Goal: Task Accomplishment & Management: Use online tool/utility

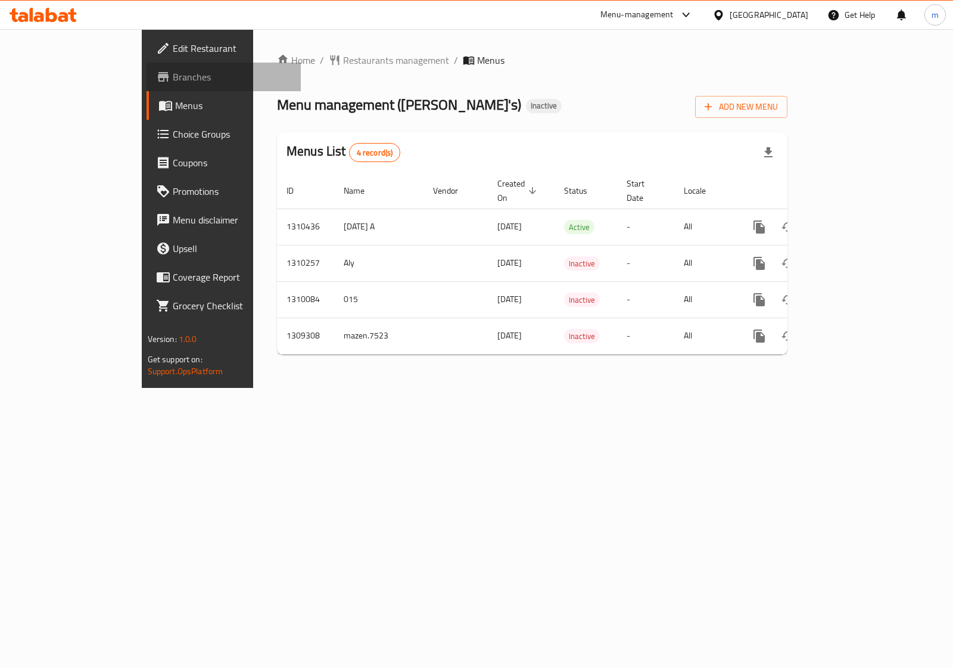
click at [173, 74] on span "Branches" at bounding box center [232, 77] width 119 height 14
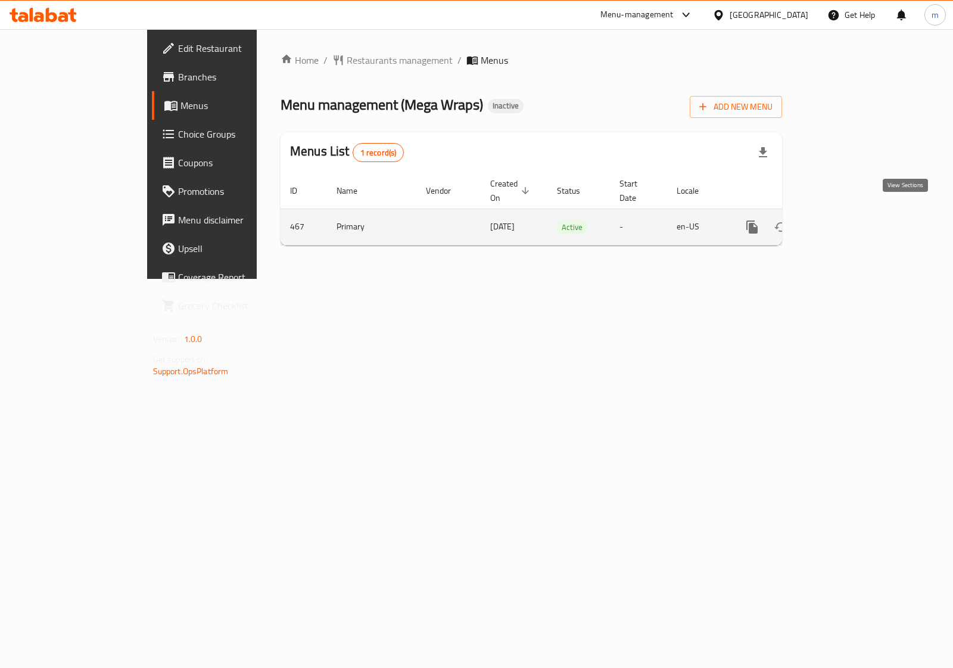
click at [845, 220] on icon "enhanced table" at bounding box center [838, 227] width 14 height 14
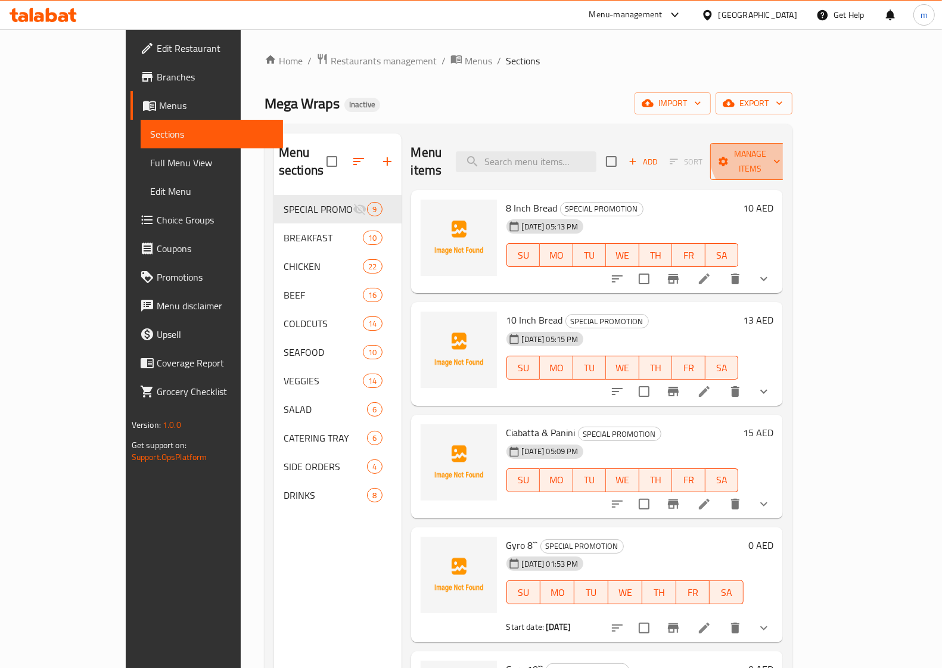
click at [780, 147] on span "Manage items" at bounding box center [749, 162] width 61 height 30
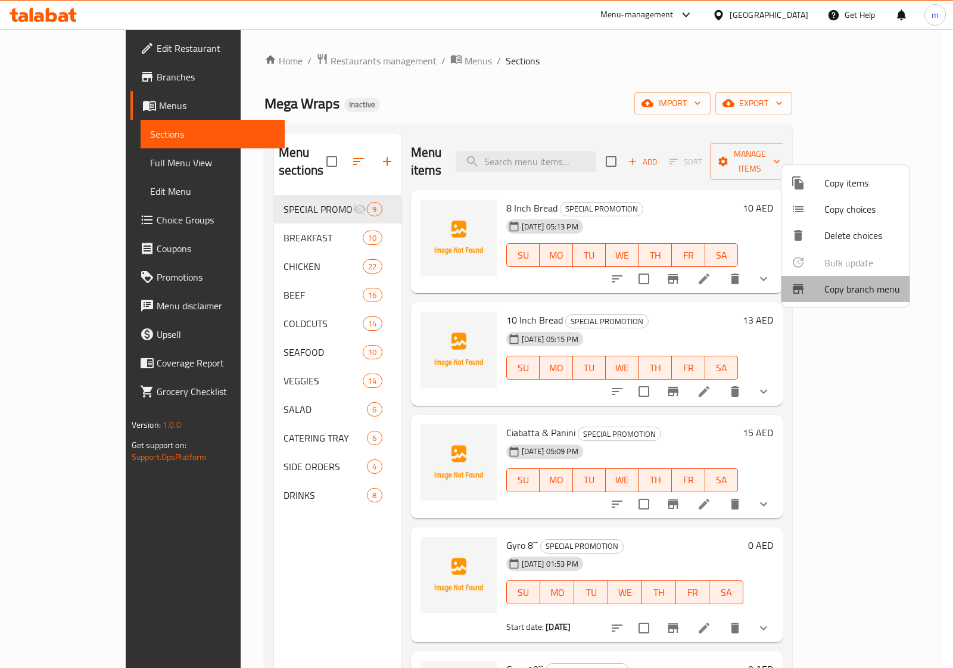
click at [870, 290] on span "Copy branch menu" at bounding box center [862, 289] width 76 height 14
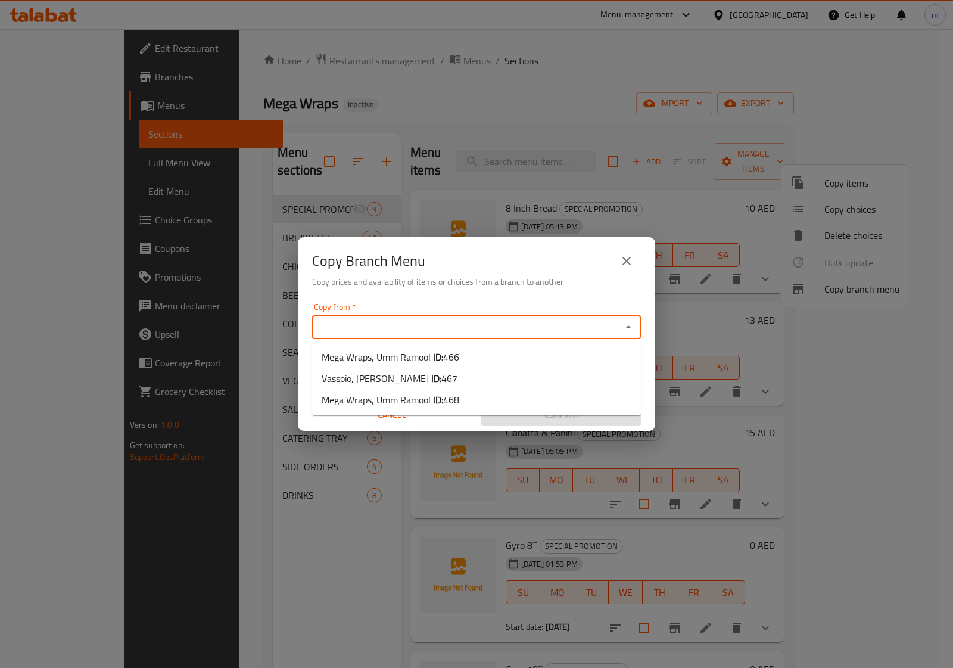
click at [347, 329] on input "Copy from   *" at bounding box center [467, 327] width 302 height 17
click at [370, 376] on span "Vassoio, Al Furjan ID: 467" at bounding box center [390, 378] width 136 height 14
type input "Vassoio, Al Furjan"
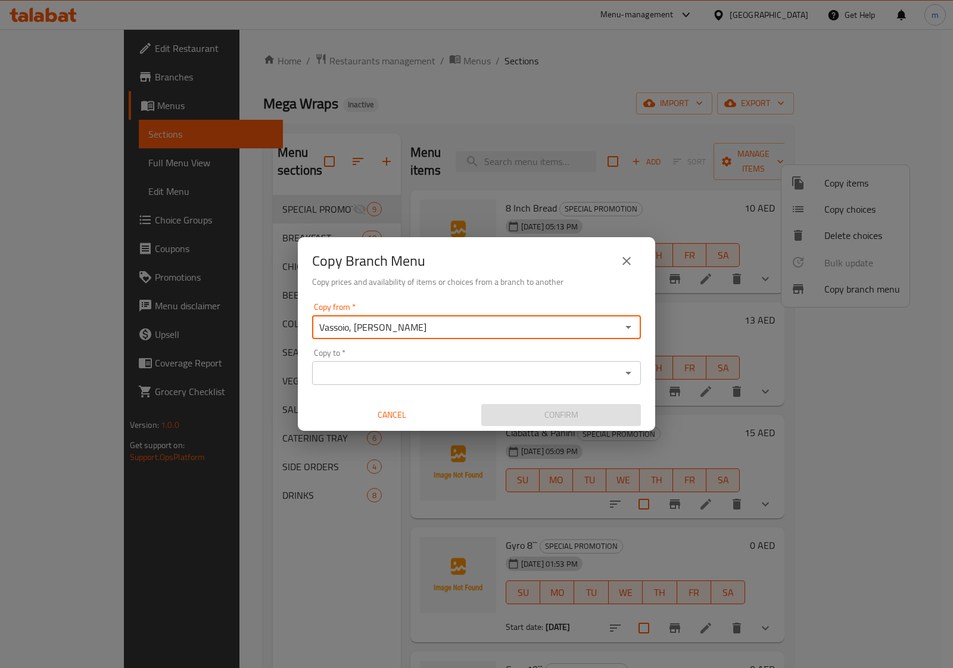
click at [364, 375] on input "Copy to   *" at bounding box center [467, 372] width 302 height 17
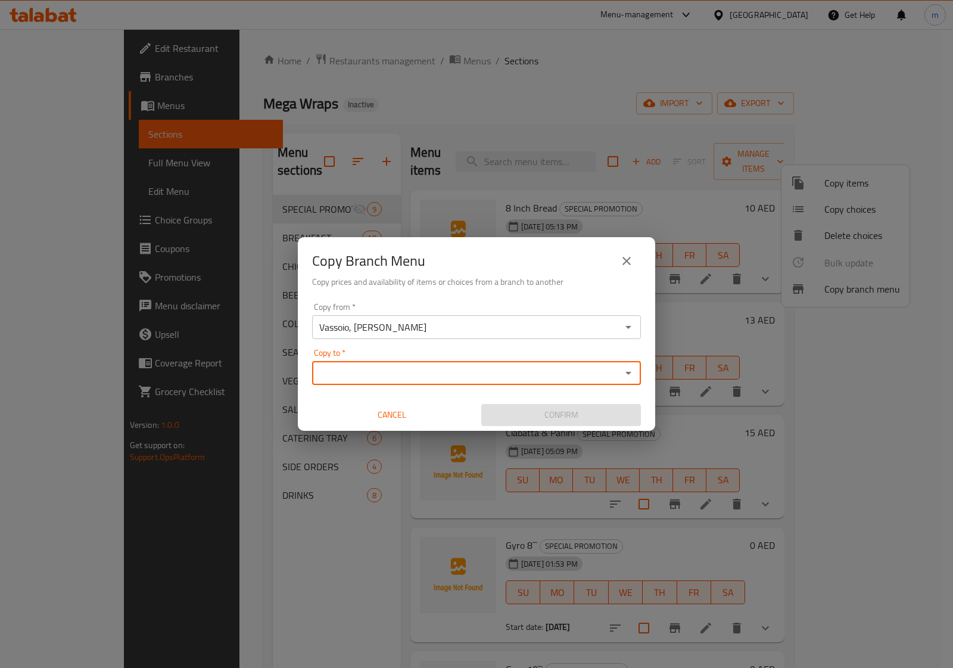
click at [405, 369] on input "Copy to   *" at bounding box center [467, 372] width 302 height 17
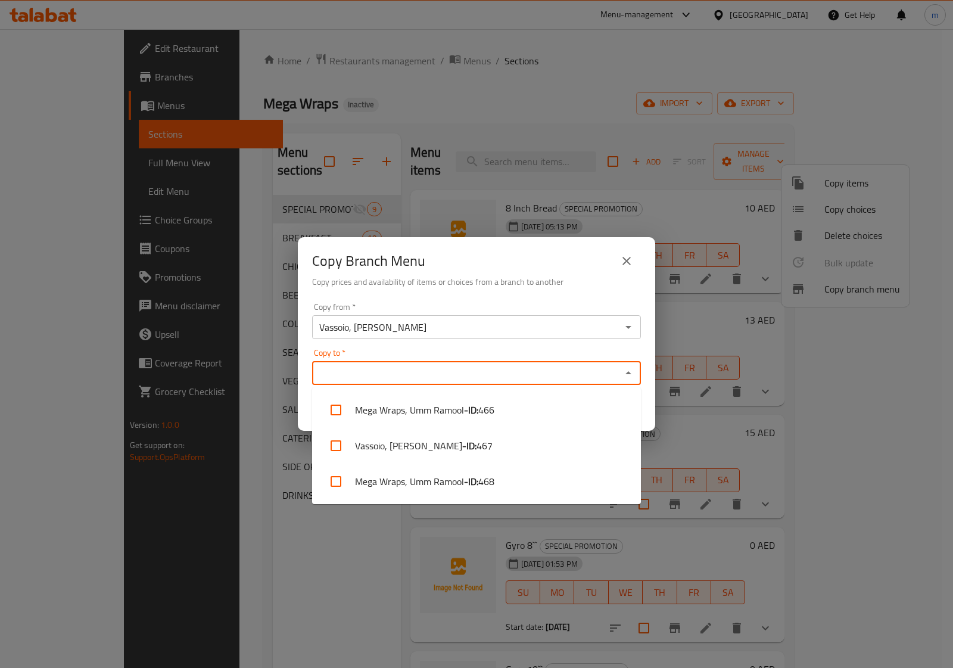
paste input "760462"
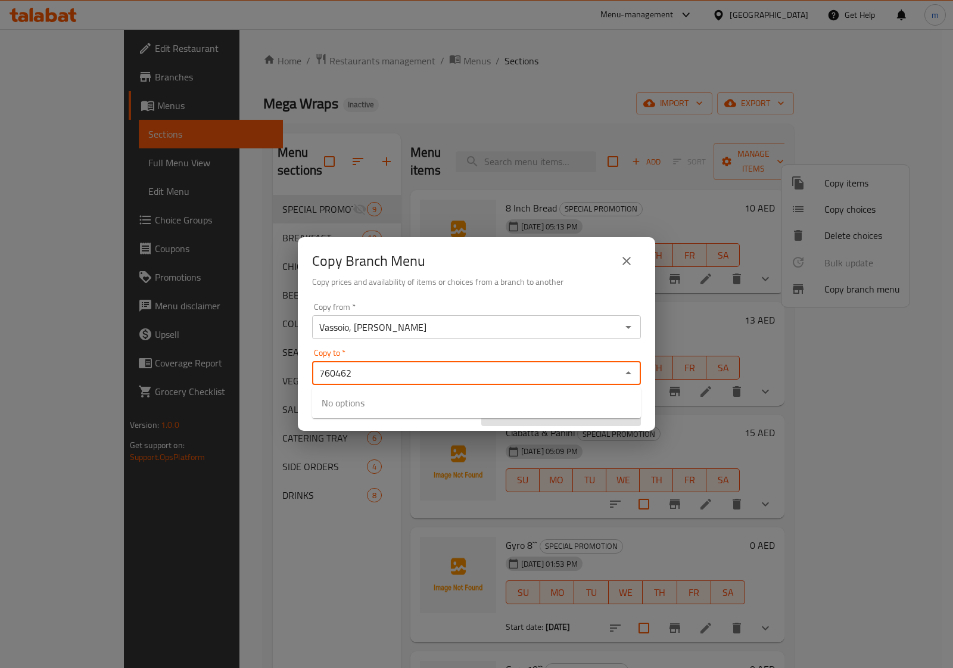
type input "760462"
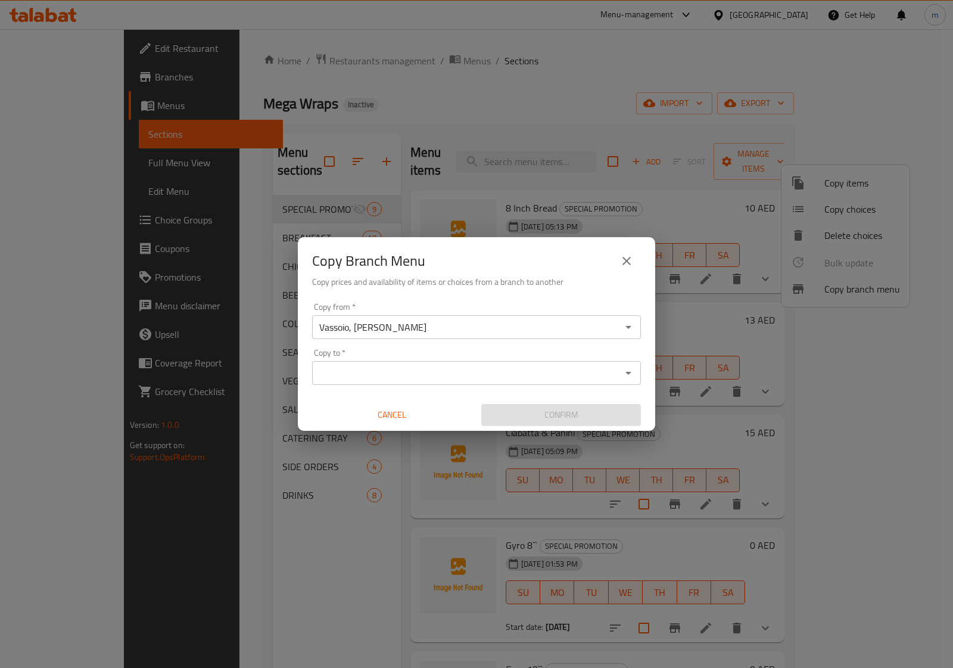
click at [460, 378] on input "Copy to   *" at bounding box center [467, 372] width 302 height 17
click at [387, 371] on input "Copy to   *" at bounding box center [467, 372] width 302 height 17
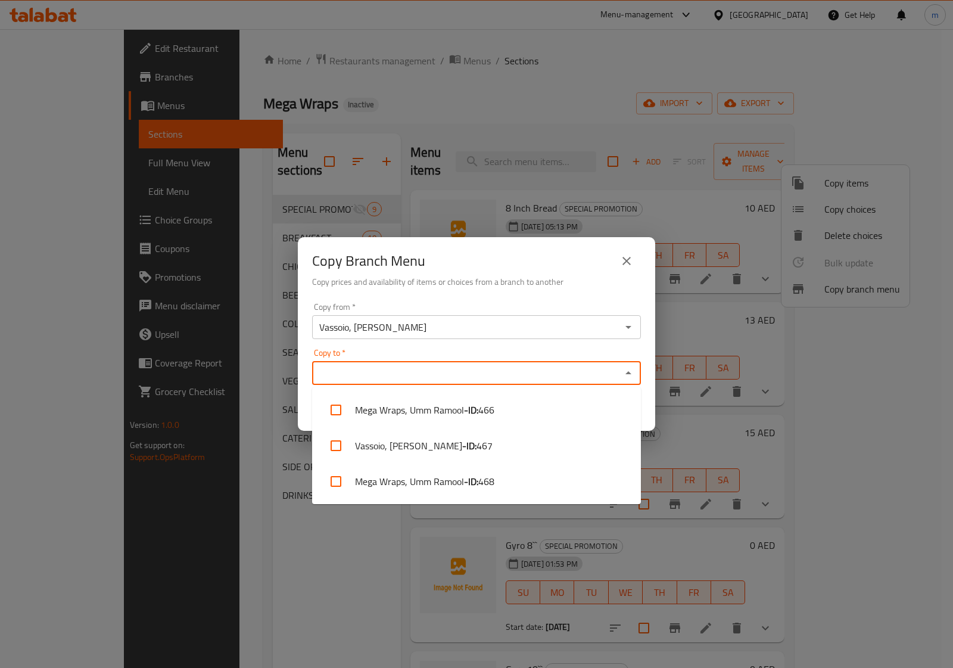
paste input "760462"
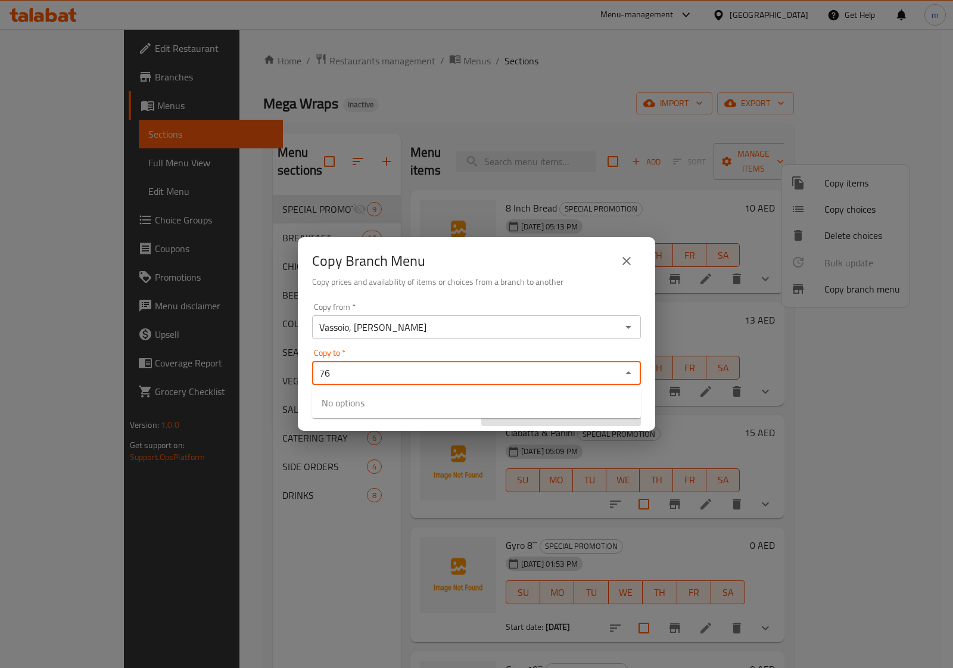
type input "7"
click at [625, 377] on icon "Open" at bounding box center [628, 373] width 14 height 14
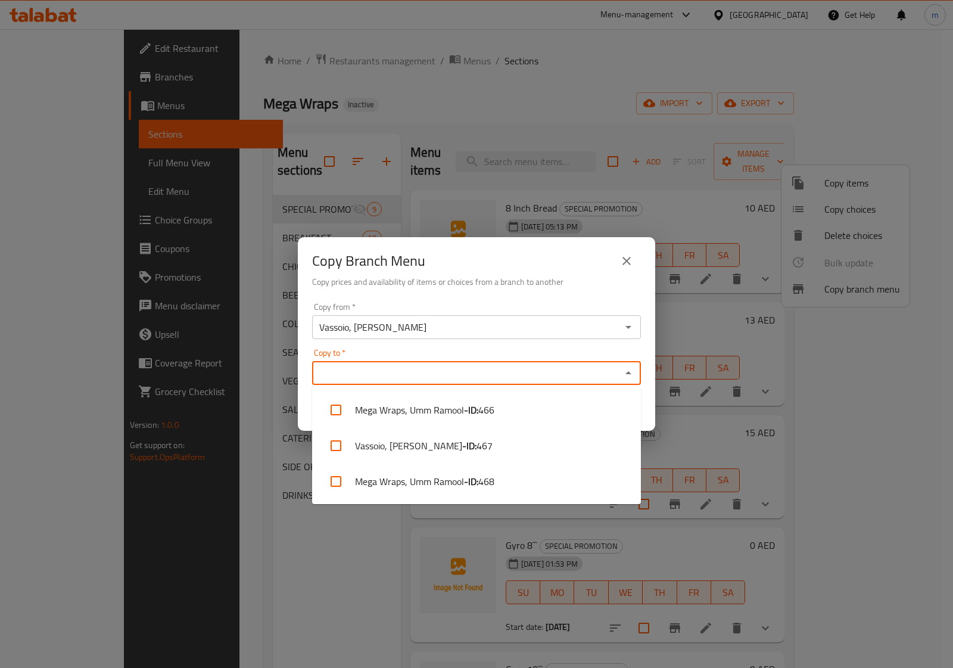
paste input "760462"
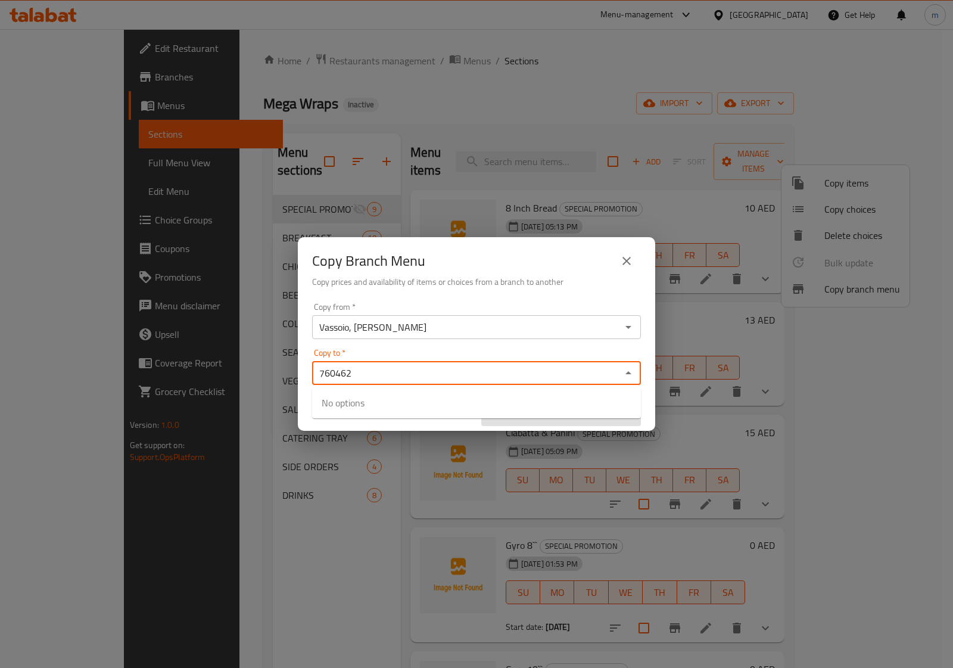
click at [388, 337] on div "Vassoio, Al Furjan Copy from *" at bounding box center [476, 327] width 329 height 24
type input "760462"
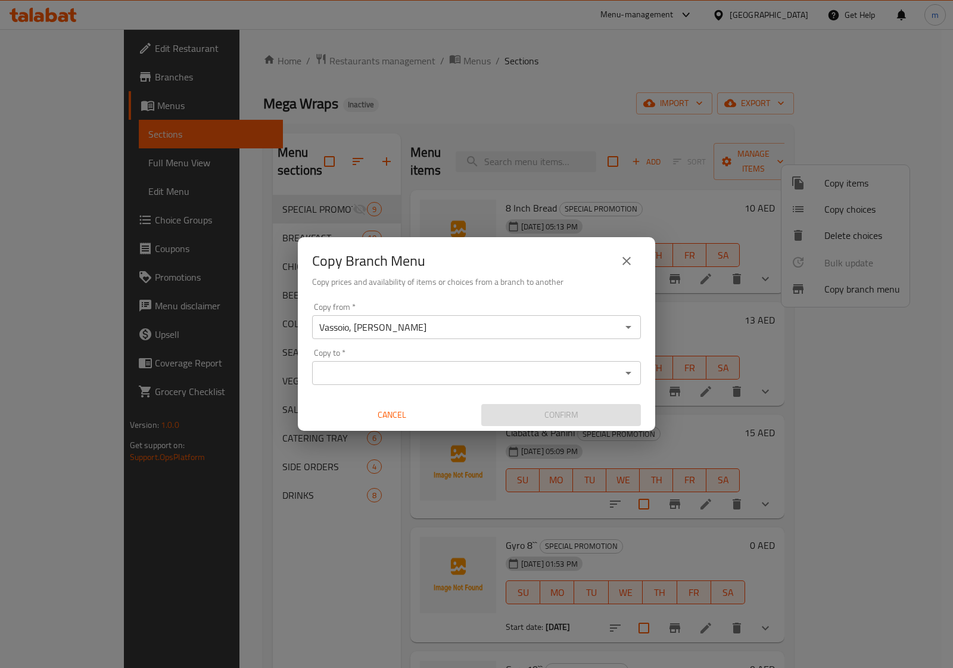
click at [626, 254] on icon "close" at bounding box center [626, 261] width 14 height 14
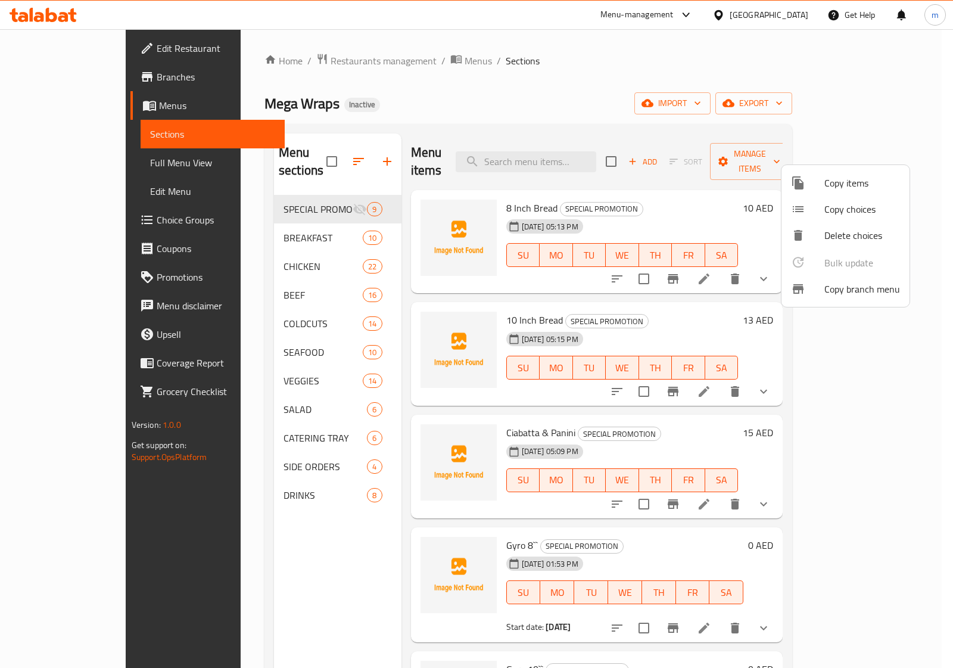
click at [55, 161] on div at bounding box center [476, 334] width 953 height 668
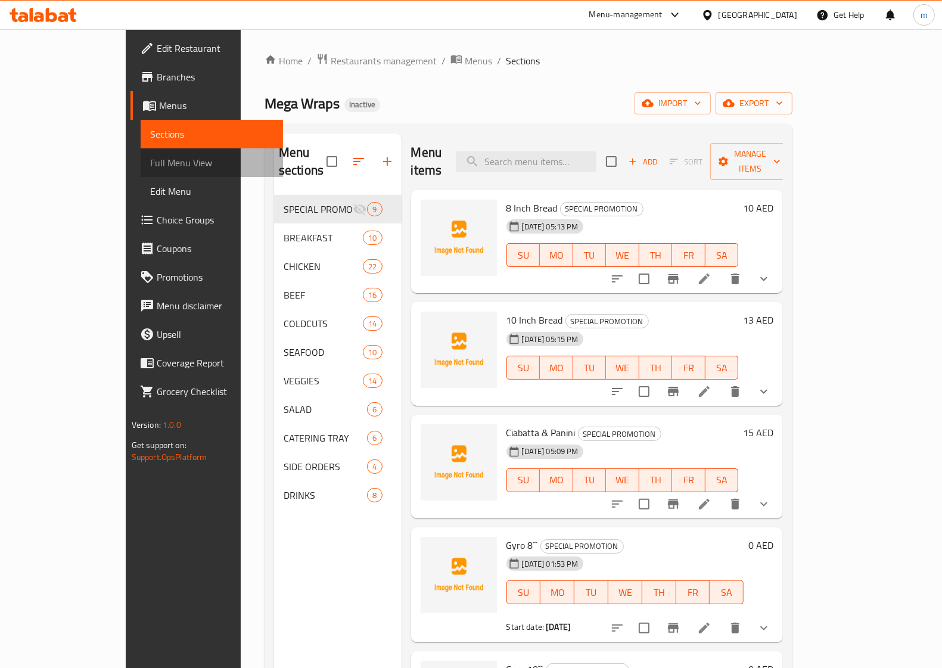
click at [150, 164] on span "Full Menu View" at bounding box center [211, 162] width 123 height 14
click at [150, 155] on span "Full Menu View" at bounding box center [211, 162] width 123 height 14
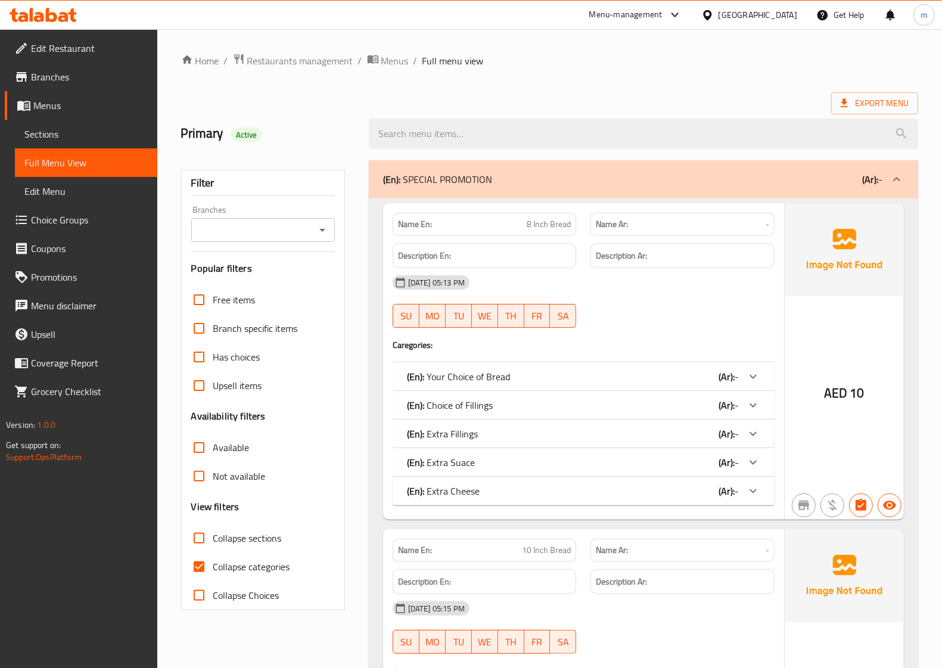
click at [45, 135] on span "Sections" at bounding box center [85, 134] width 123 height 14
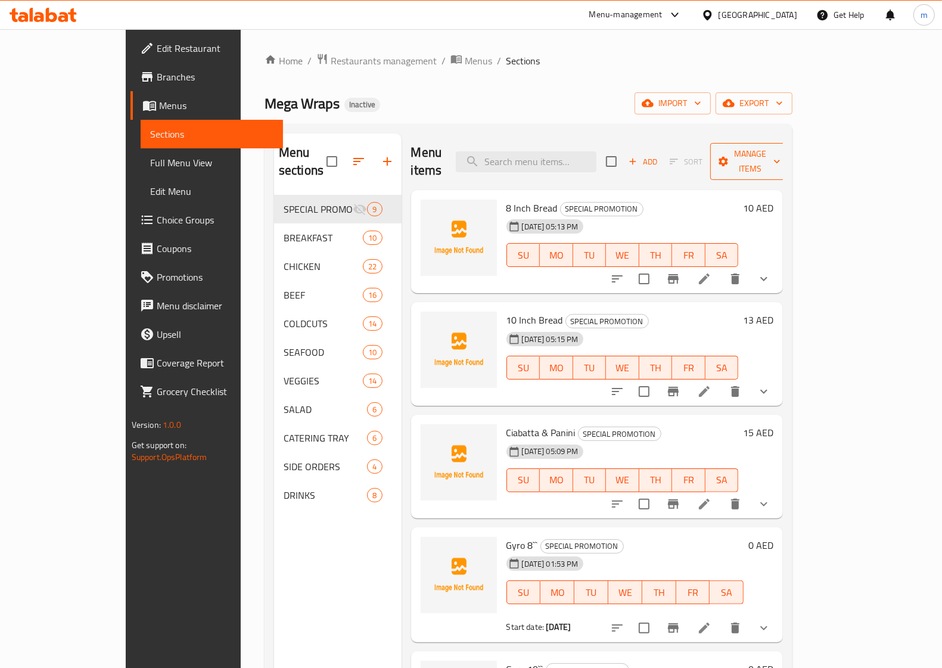
click at [780, 152] on span "Manage items" at bounding box center [749, 162] width 61 height 30
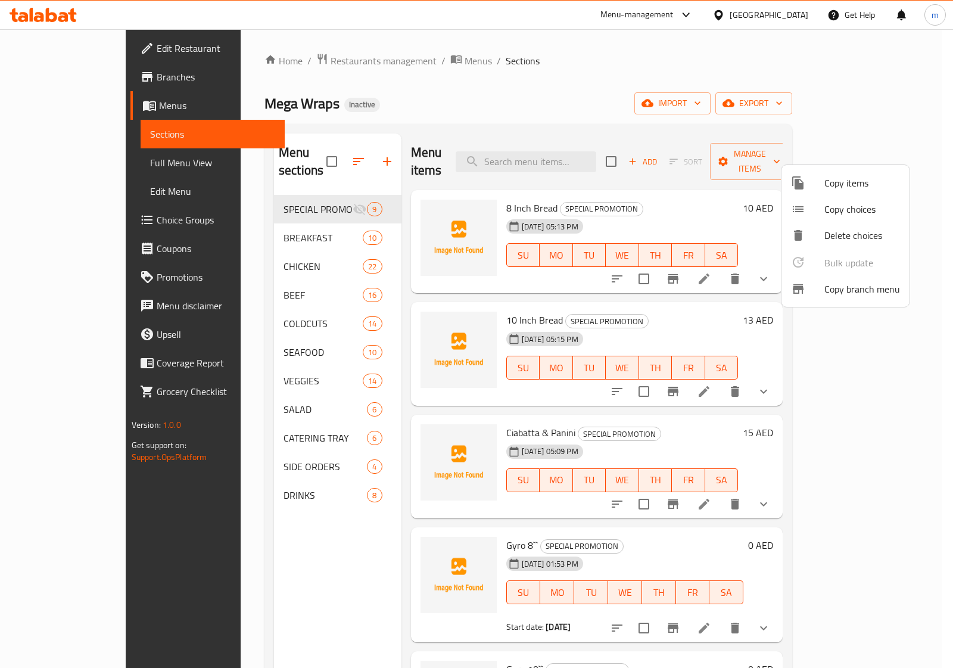
click at [820, 290] on div at bounding box center [807, 289] width 33 height 14
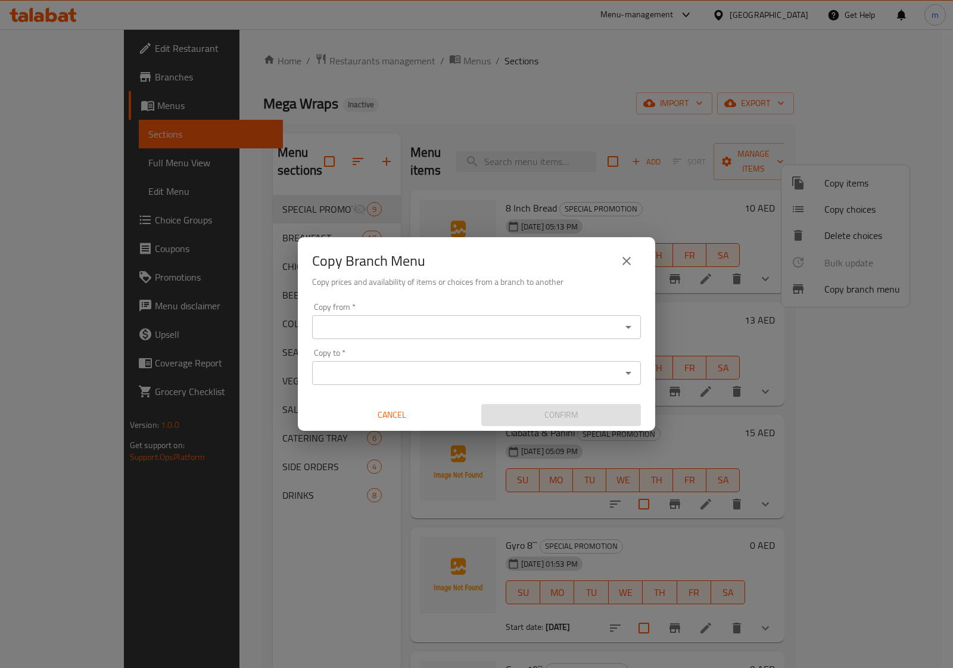
click at [405, 331] on input "Copy from   *" at bounding box center [467, 327] width 302 height 17
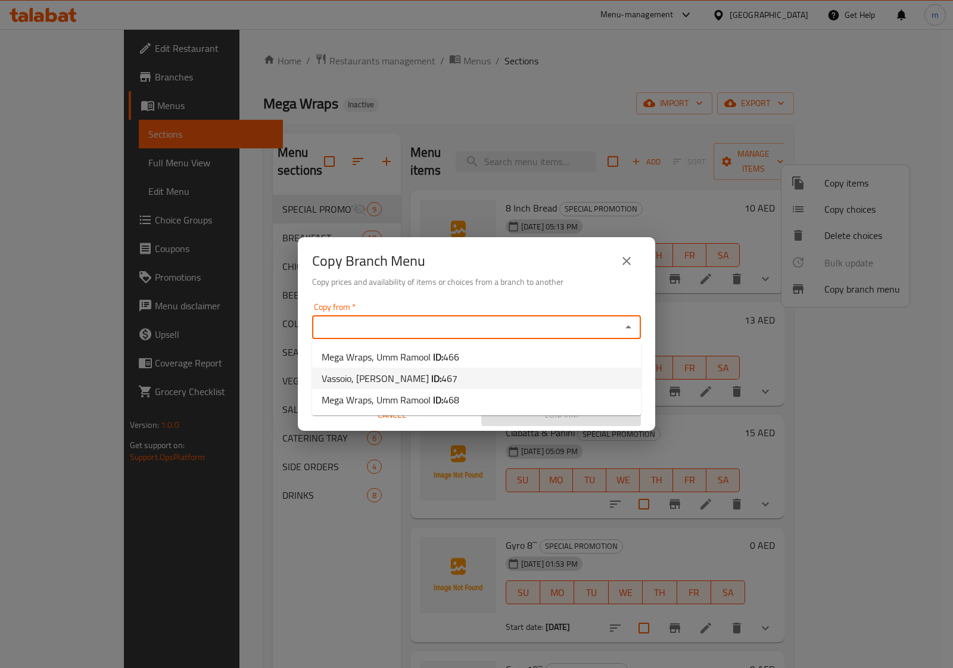
click at [441, 385] on span "467" at bounding box center [449, 378] width 16 height 18
type input "Vassoio, Al Furjan"
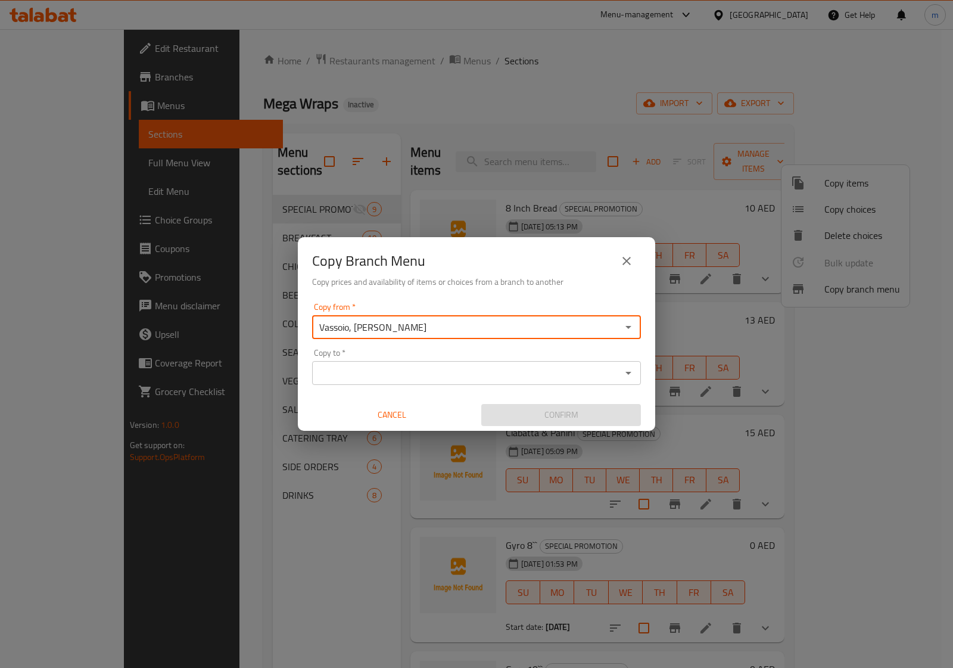
click at [420, 364] on input "Copy to   *" at bounding box center [467, 372] width 302 height 17
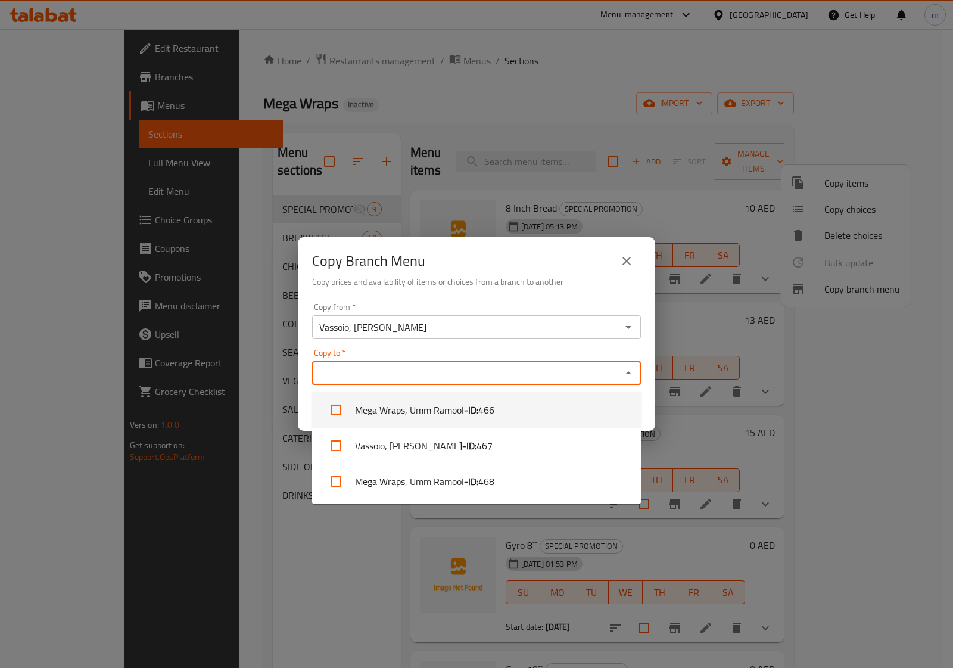
click at [269, 360] on div "Copy Branch Menu Copy prices and availability of items or choices from a branch…" at bounding box center [476, 334] width 953 height 668
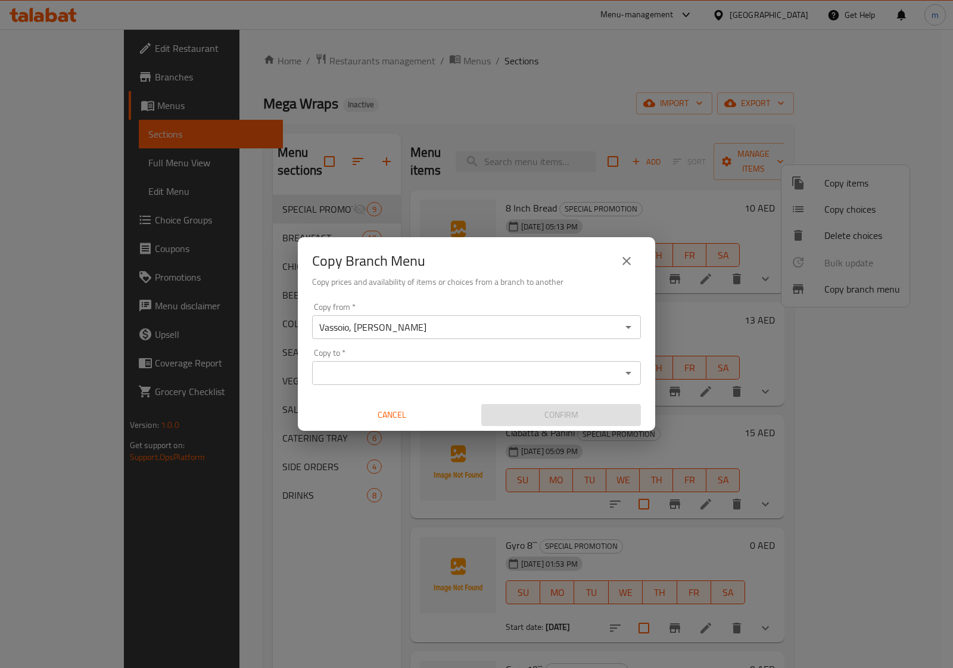
click at [625, 97] on div "Copy Branch Menu Copy prices and availability of items or choices from a branch…" at bounding box center [476, 334] width 953 height 668
click at [632, 257] on icon "close" at bounding box center [626, 261] width 14 height 14
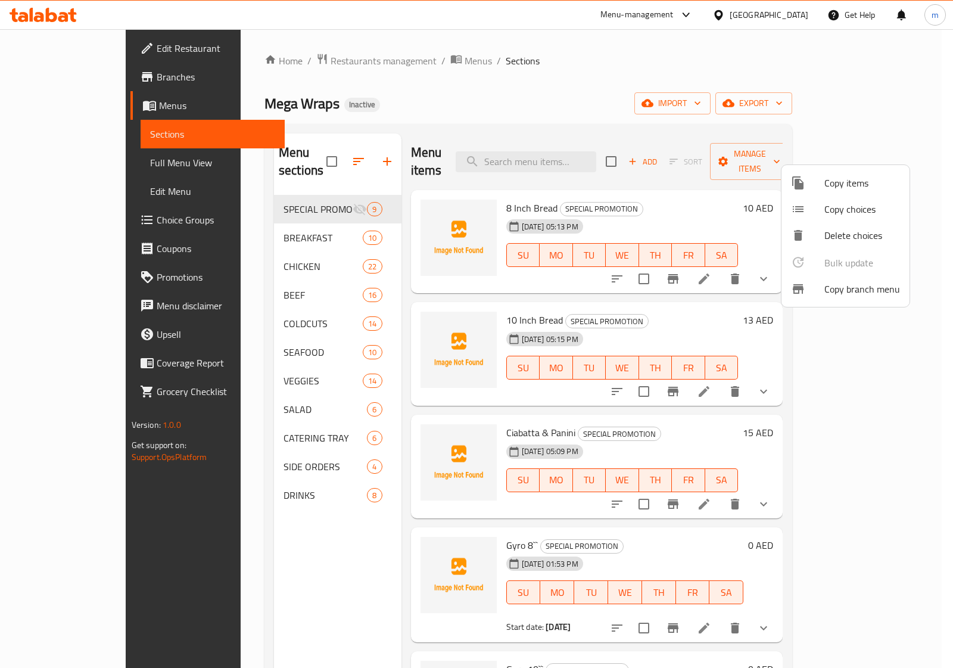
click at [772, 102] on div at bounding box center [476, 334] width 953 height 668
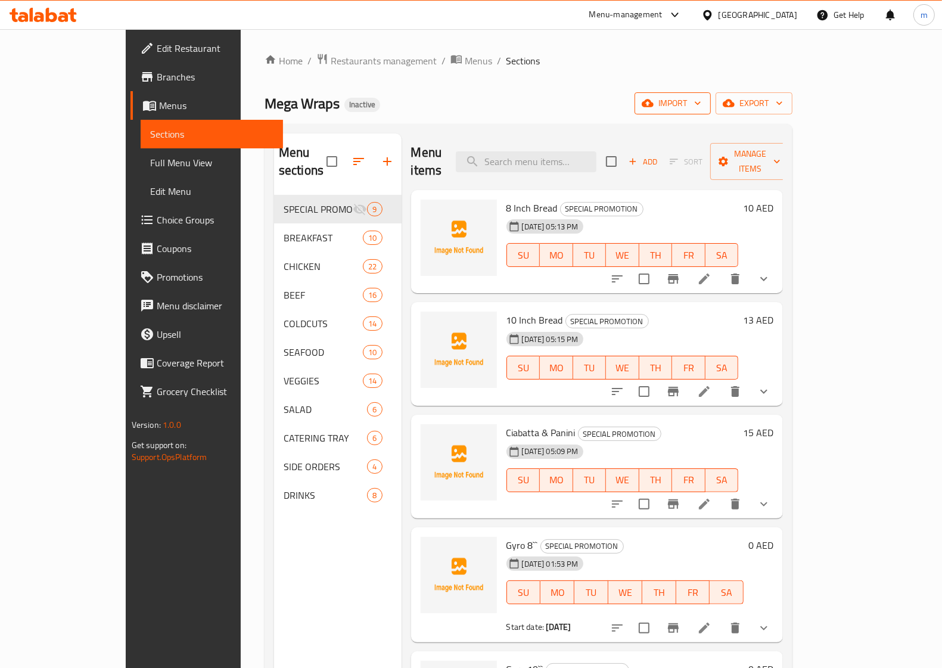
click at [653, 99] on icon "button" at bounding box center [647, 103] width 12 height 12
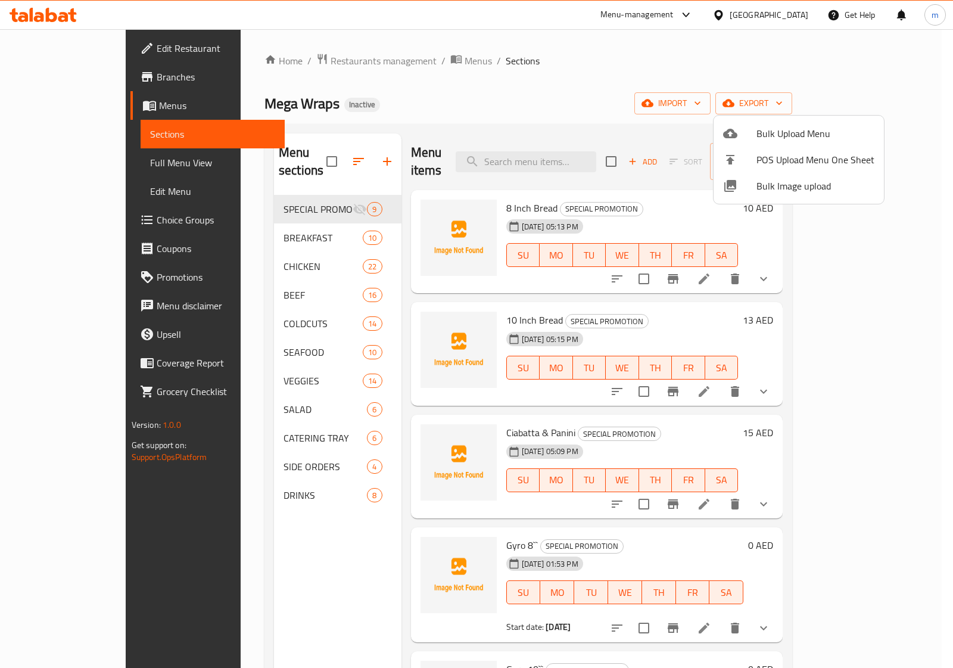
click at [867, 78] on div at bounding box center [476, 334] width 953 height 668
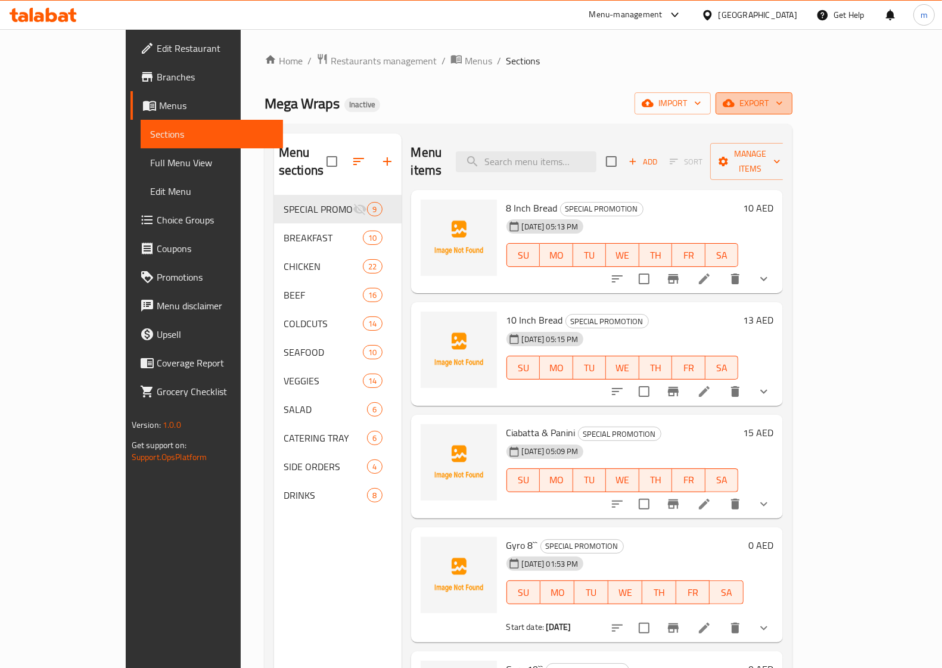
click at [783, 97] on span "export" at bounding box center [754, 103] width 58 height 15
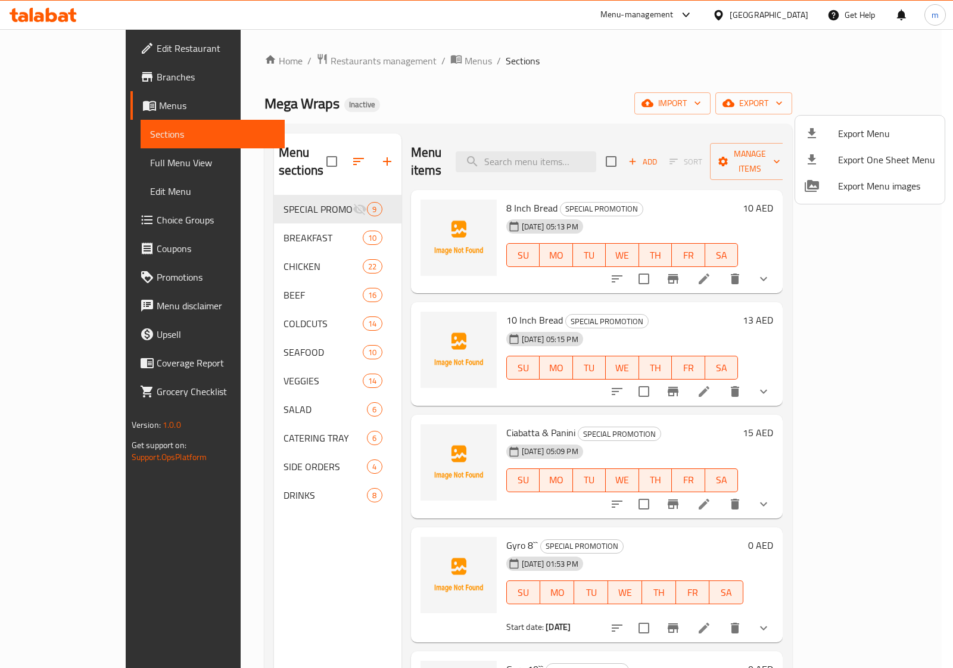
click at [671, 87] on div at bounding box center [476, 334] width 953 height 668
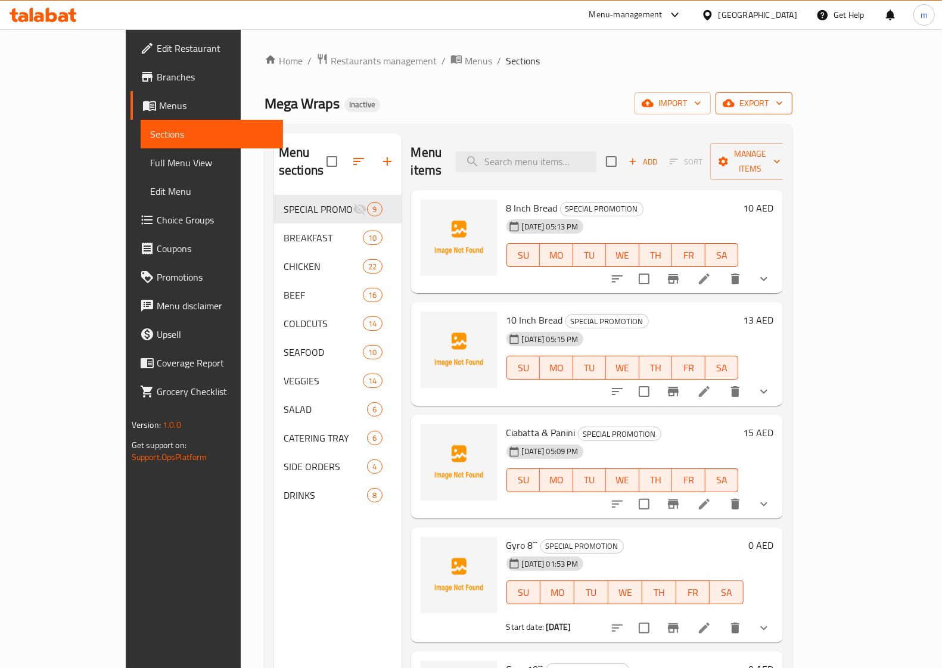
click at [792, 111] on button "export" at bounding box center [753, 103] width 77 height 22
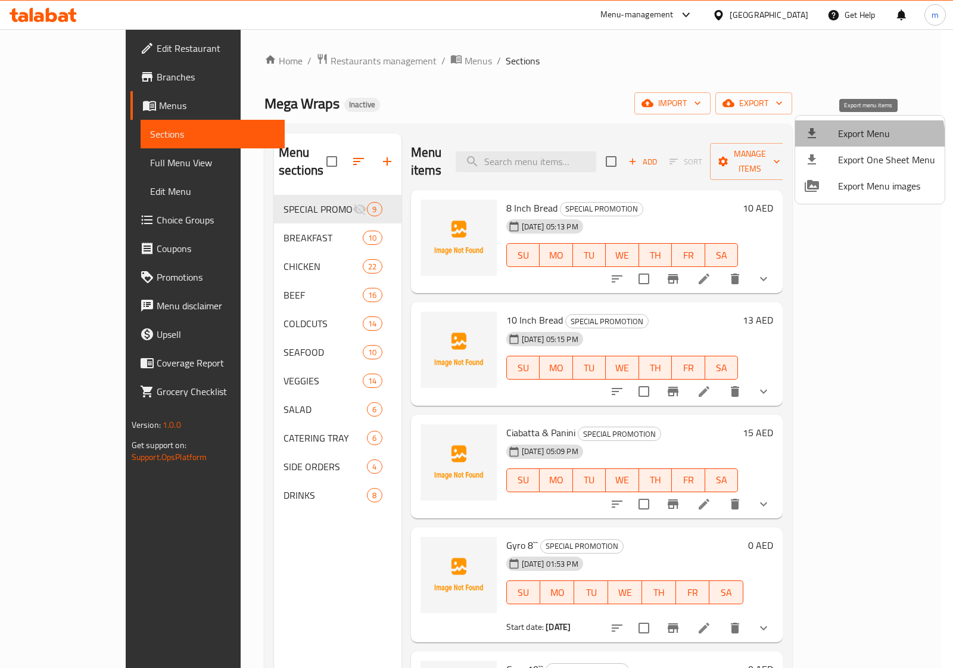
click at [861, 139] on span "Export Menu" at bounding box center [886, 133] width 97 height 14
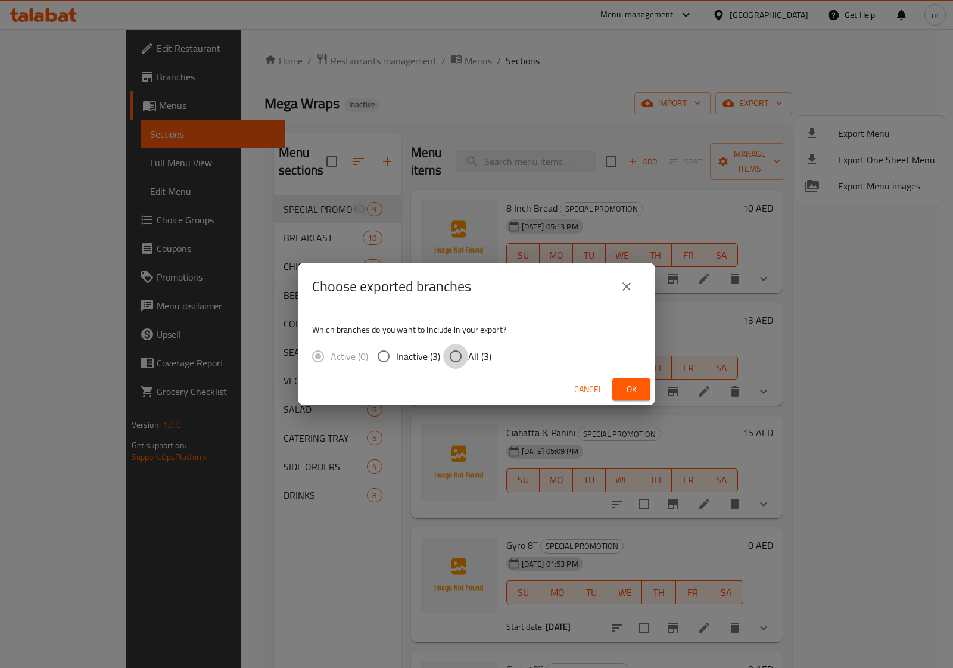
click at [443, 362] on input "All (3)" at bounding box center [455, 356] width 25 height 25
radio input "true"
click at [624, 395] on span "Ok" at bounding box center [631, 389] width 19 height 15
